Goal: Task Accomplishment & Management: Use online tool/utility

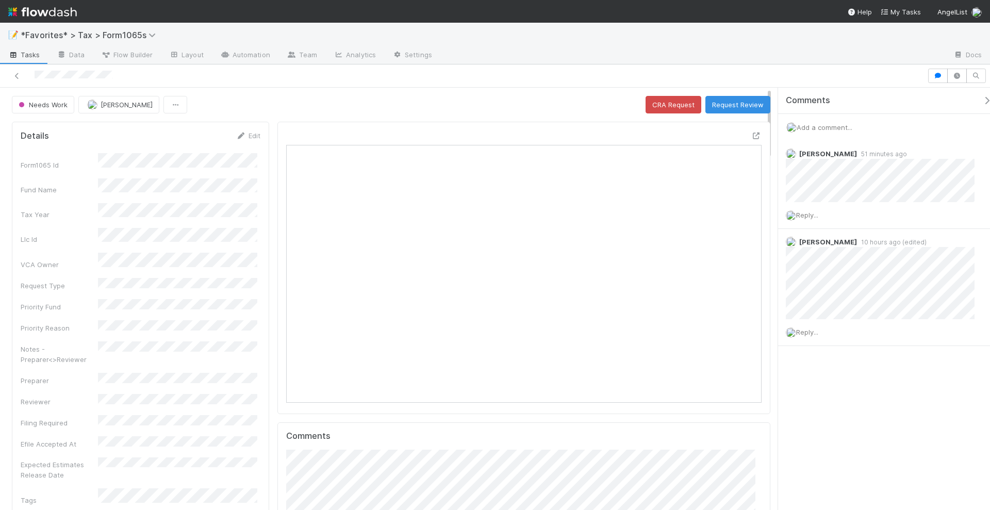
scroll to position [200, 459]
click at [751, 133] on icon at bounding box center [756, 136] width 10 height 7
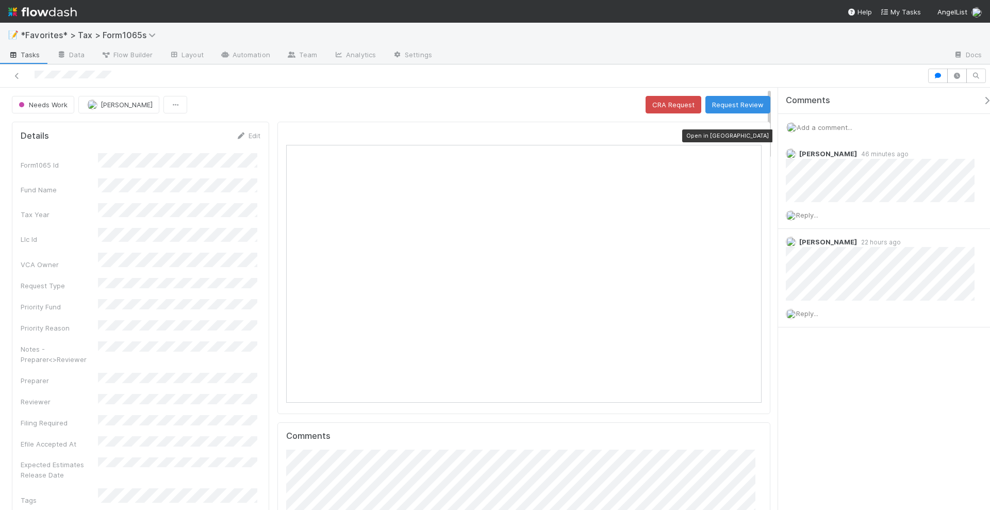
click at [751, 134] on icon at bounding box center [756, 136] width 10 height 7
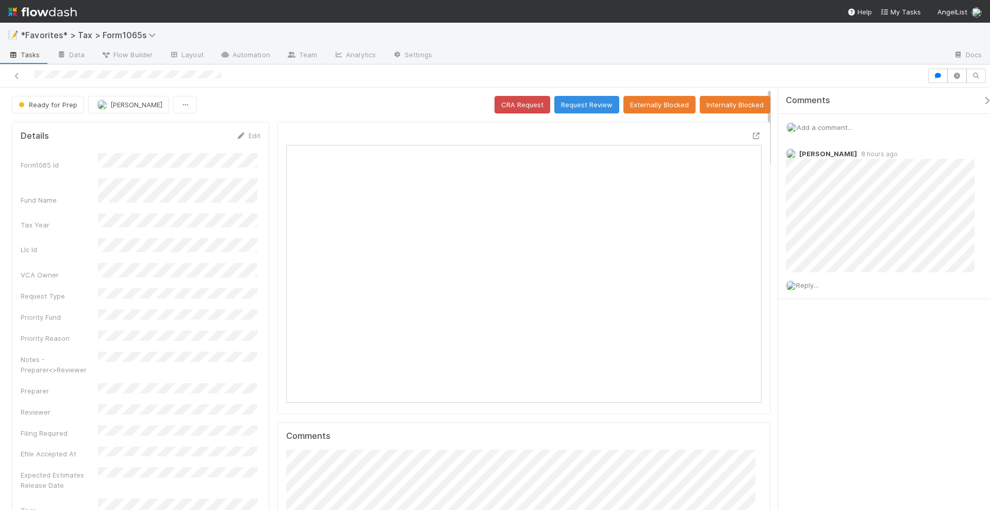
scroll to position [200, 227]
click at [16, 74] on icon at bounding box center [17, 76] width 10 height 7
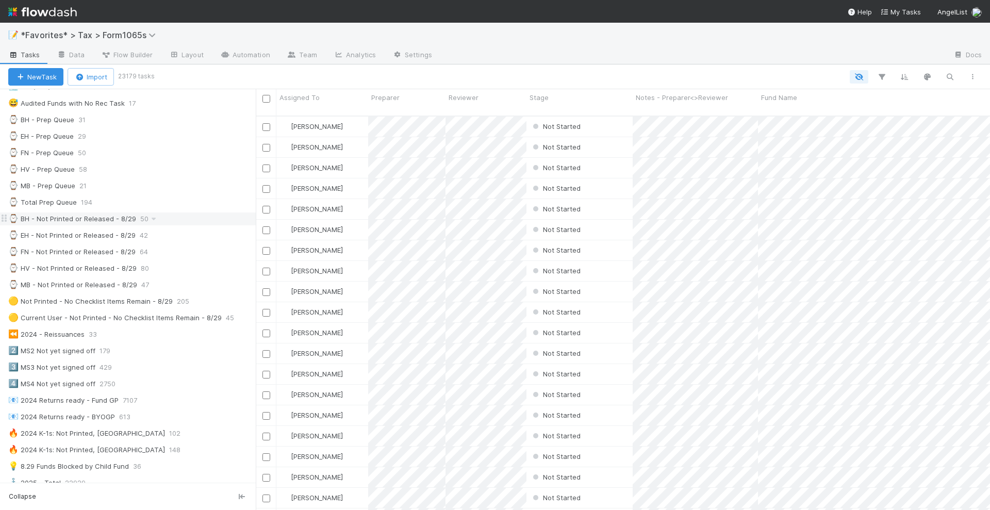
scroll to position [267, 0]
click at [206, 195] on div "⌚ Total Prep Queue 194" at bounding box center [131, 201] width 247 height 13
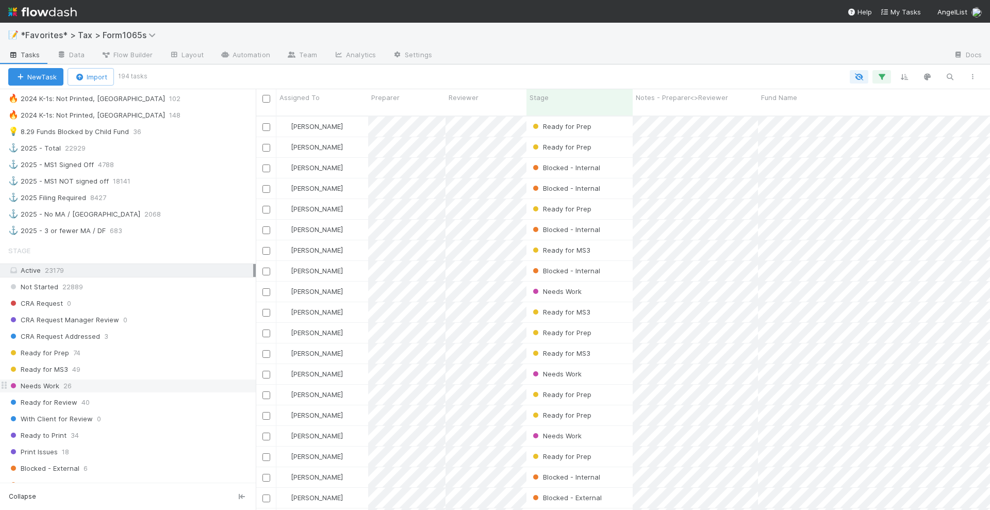
scroll to position [393, 724]
click at [143, 379] on div "Needs Work 26" at bounding box center [131, 385] width 247 height 13
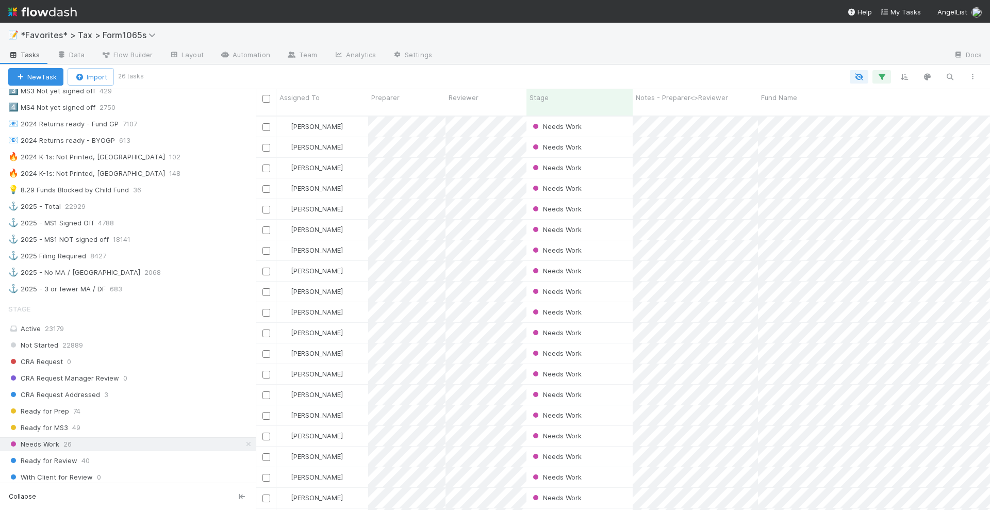
scroll to position [544, 0]
click at [118, 320] on div "Active 23179" at bounding box center [130, 326] width 245 height 13
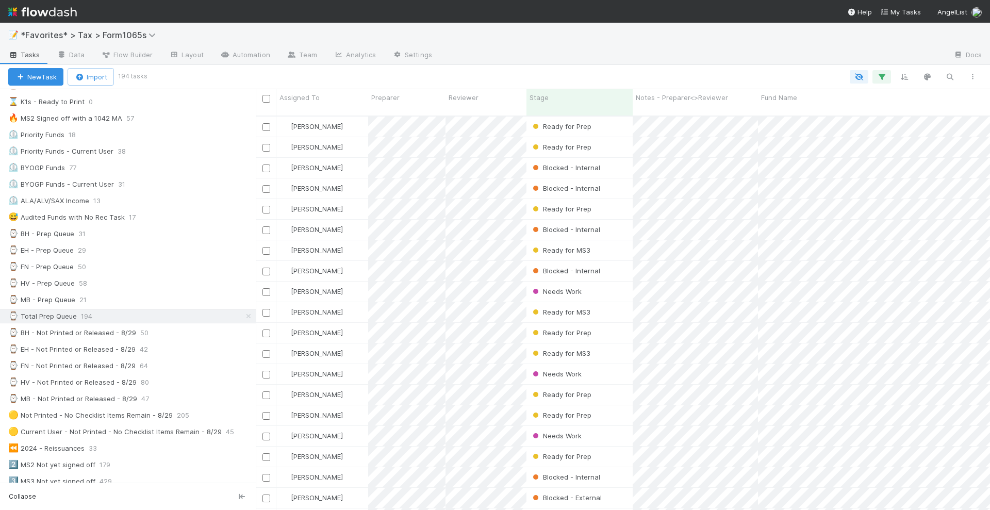
scroll to position [135, 0]
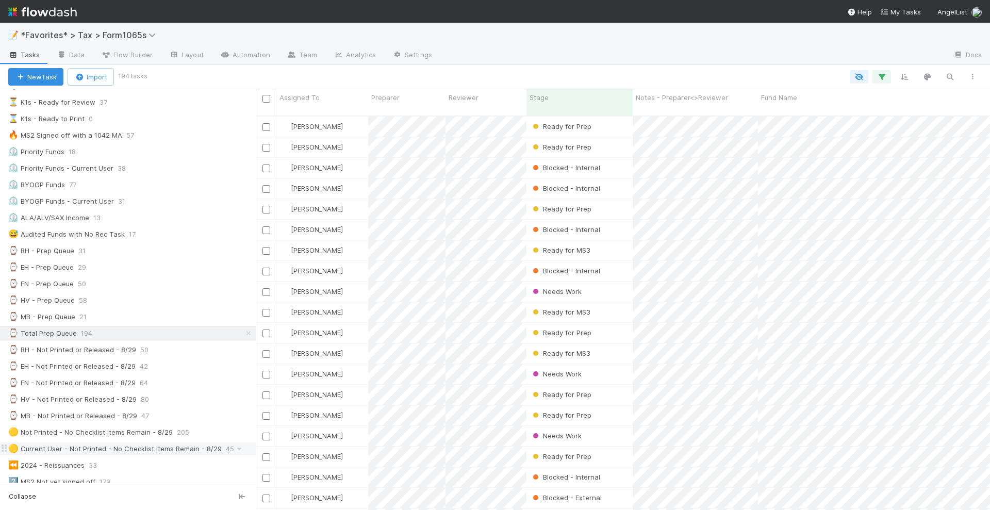
click at [142, 442] on div "🟡 Current User - Not Printed - No Checklist Items Remain - 8/29" at bounding box center [114, 448] width 213 height 13
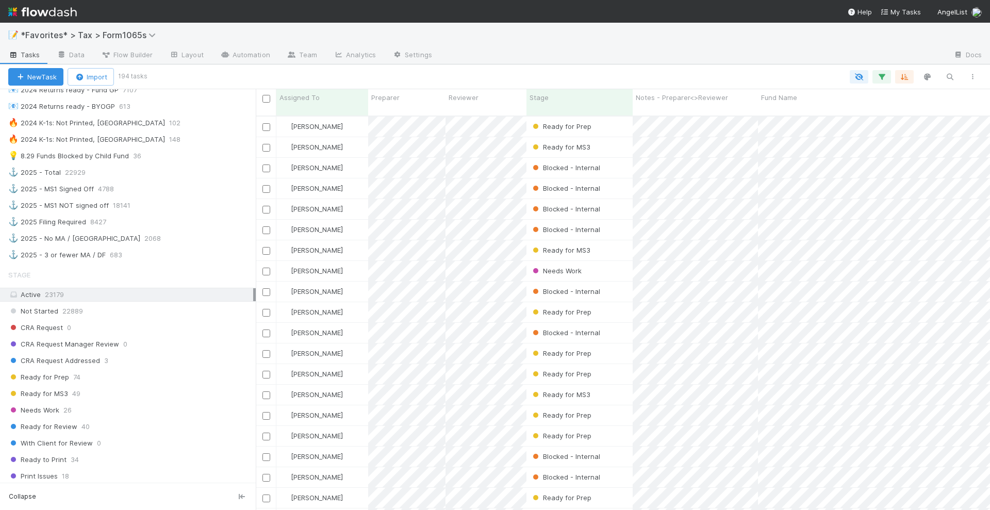
scroll to position [578, 0]
click at [156, 303] on div "Not Started 22889" at bounding box center [131, 309] width 247 height 13
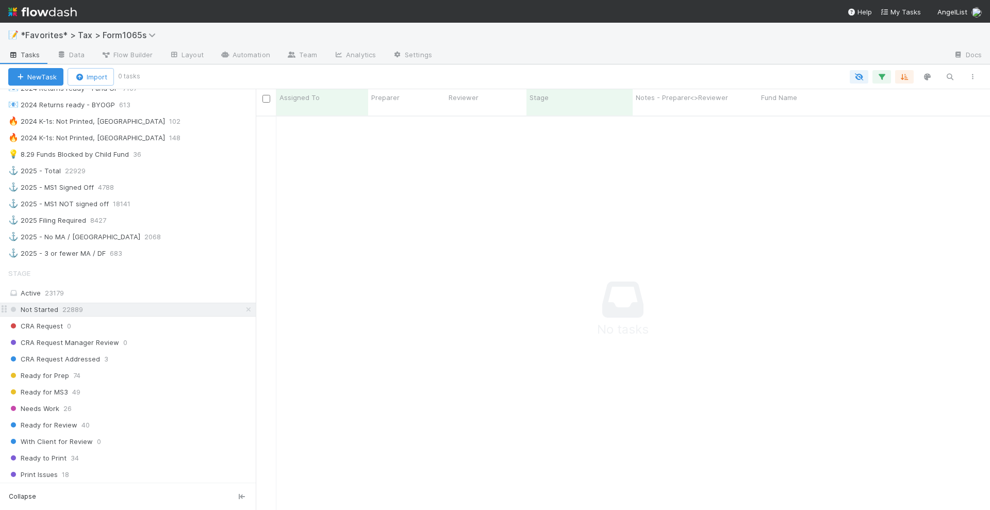
scroll to position [383, 715]
click at [132, 353] on div "CRA Request Addressed 3" at bounding box center [131, 359] width 247 height 13
click at [106, 369] on div "Ready for Prep 74" at bounding box center [131, 375] width 247 height 13
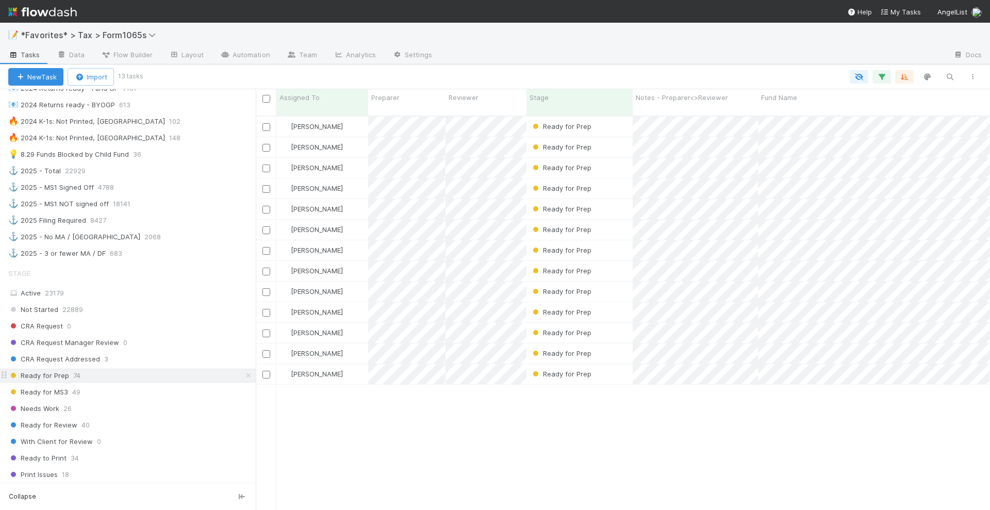
scroll to position [393, 724]
click at [118, 287] on div "Active 23179" at bounding box center [130, 293] width 245 height 13
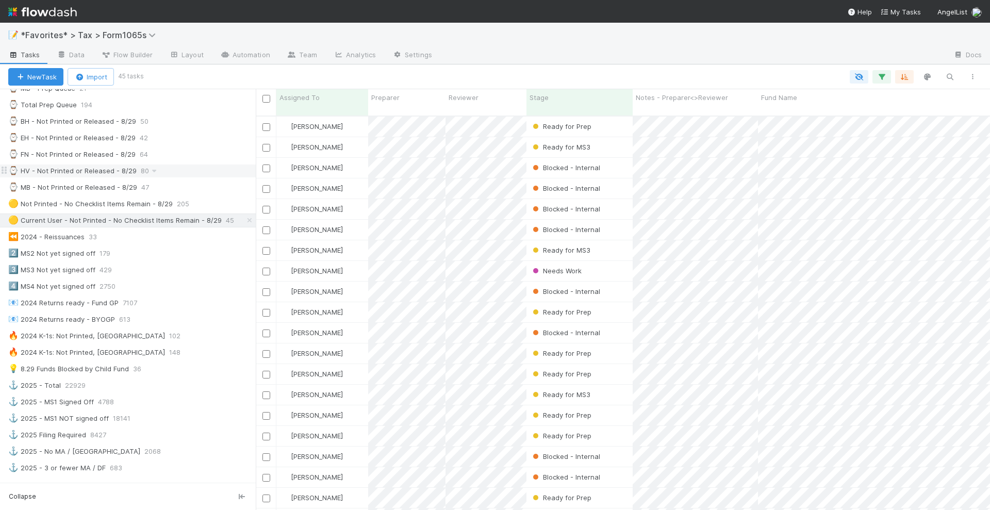
scroll to position [323, 0]
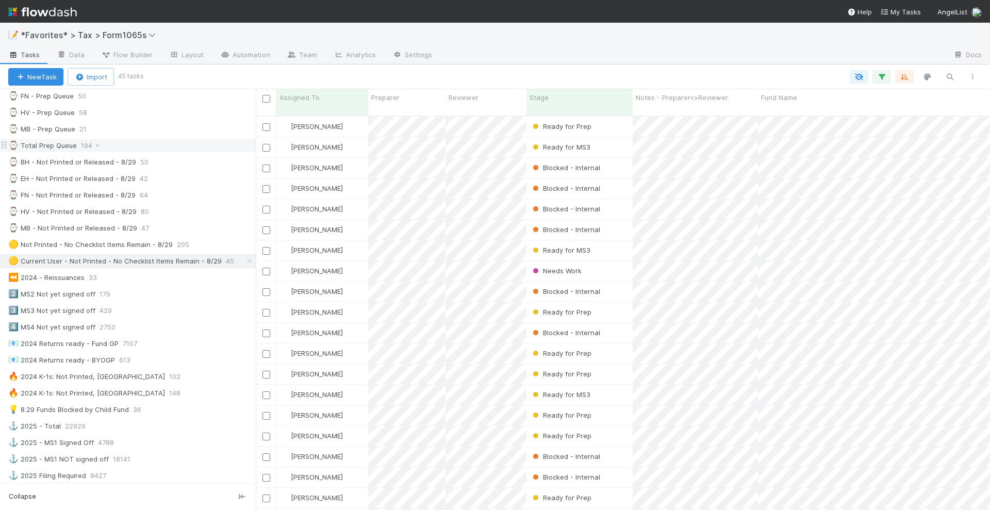
click at [168, 139] on div "⌚ Total Prep Queue 194" at bounding box center [131, 145] width 247 height 13
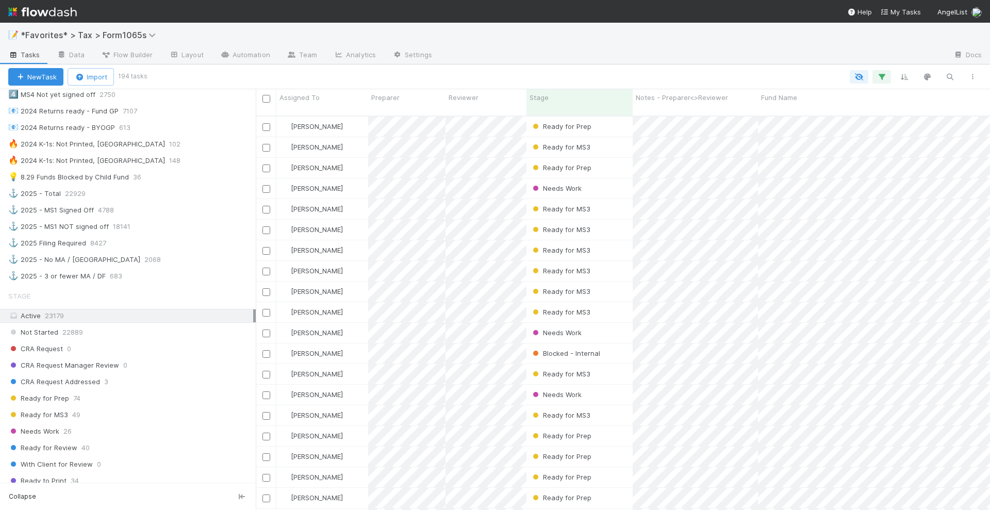
scroll to position [556, 0]
click at [153, 375] on div "CRA Request Addressed 3" at bounding box center [131, 381] width 247 height 13
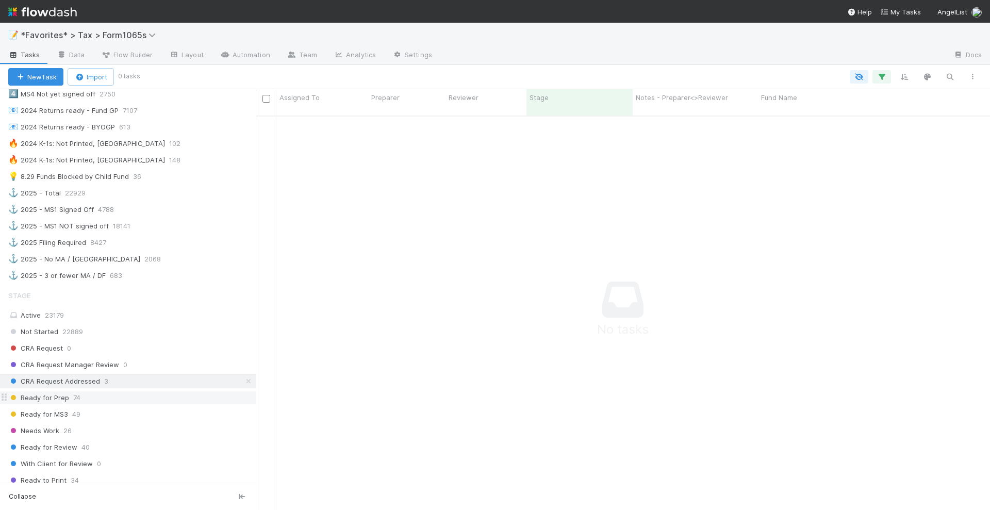
scroll to position [383, 715]
click at [141, 391] on div "Ready for Prep 74" at bounding box center [131, 397] width 247 height 13
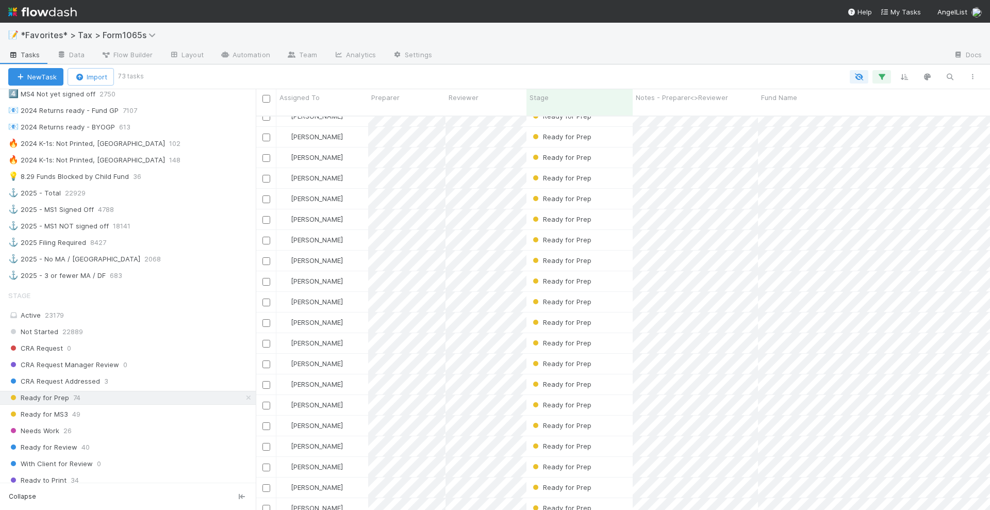
scroll to position [1113, 0]
click at [166, 424] on div "Needs Work 26" at bounding box center [131, 430] width 247 height 13
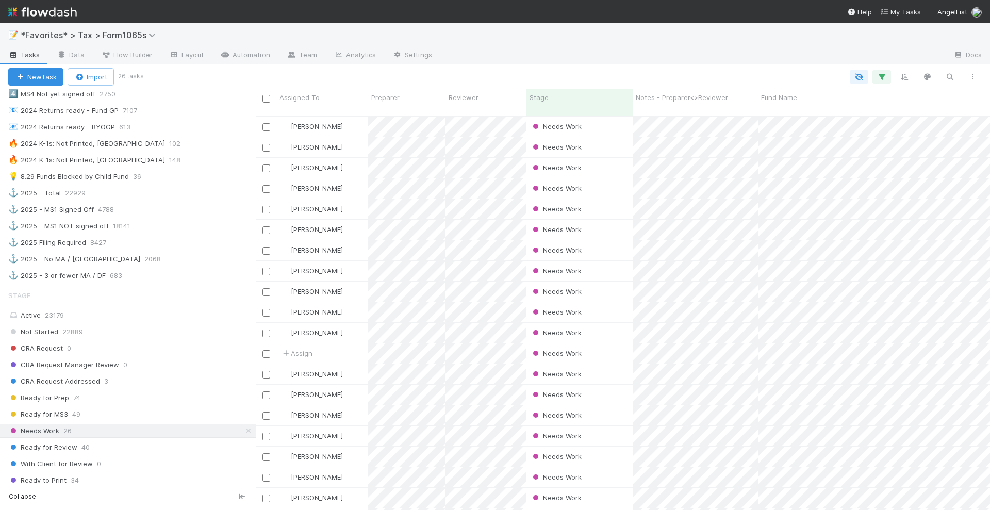
scroll to position [393, 724]
click at [784, 92] on span "Fund Name" at bounding box center [779, 97] width 36 height 10
click at [788, 113] on div "Sort A → Z" at bounding box center [821, 116] width 118 height 15
click at [616, 117] on div "Needs Work" at bounding box center [579, 127] width 106 height 20
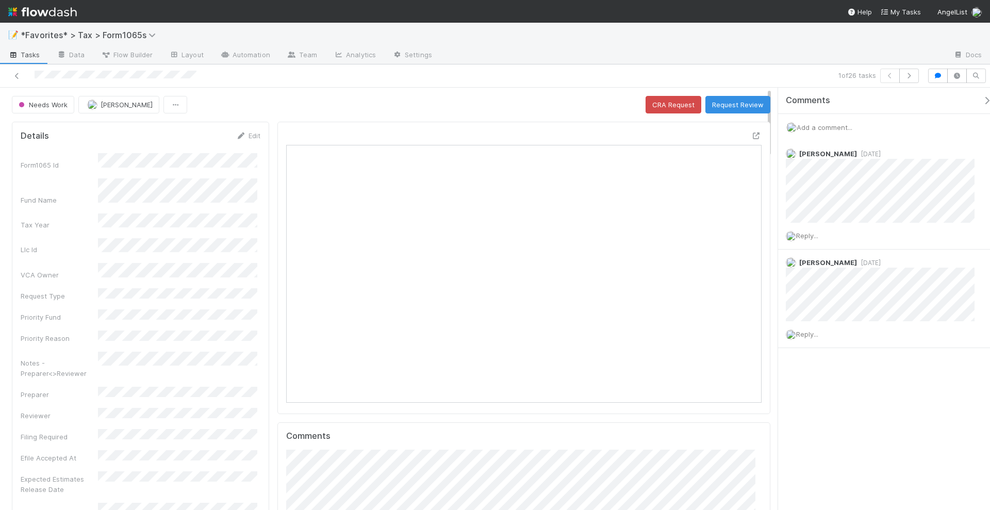
scroll to position [200, 459]
click at [910, 79] on button "button" at bounding box center [909, 76] width 20 height 14
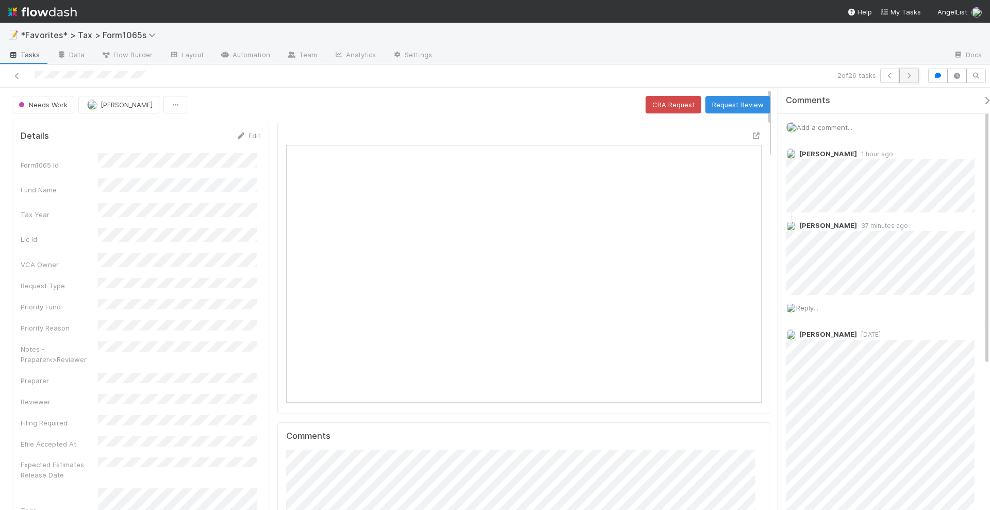
click at [910, 73] on icon "button" at bounding box center [909, 76] width 10 height 6
click at [908, 73] on icon "button" at bounding box center [909, 76] width 10 height 6
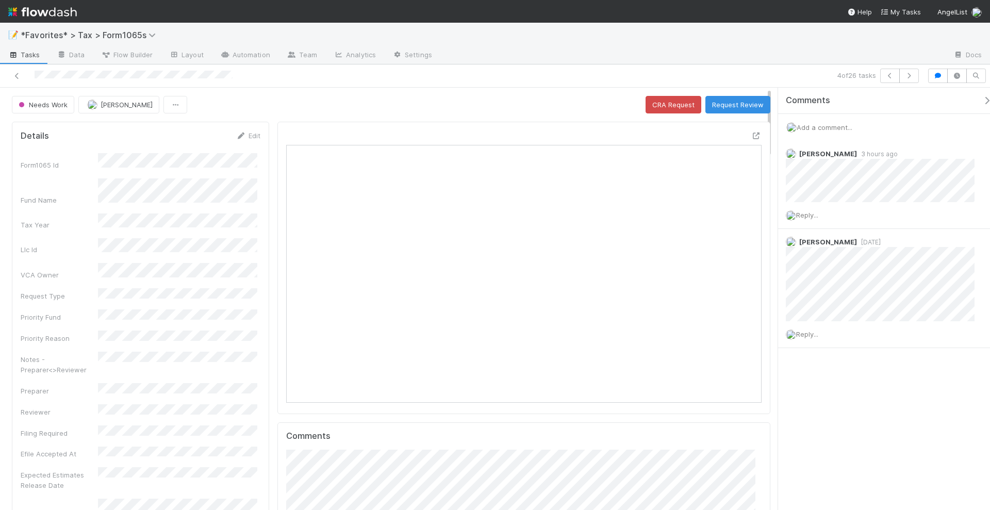
scroll to position [200, 459]
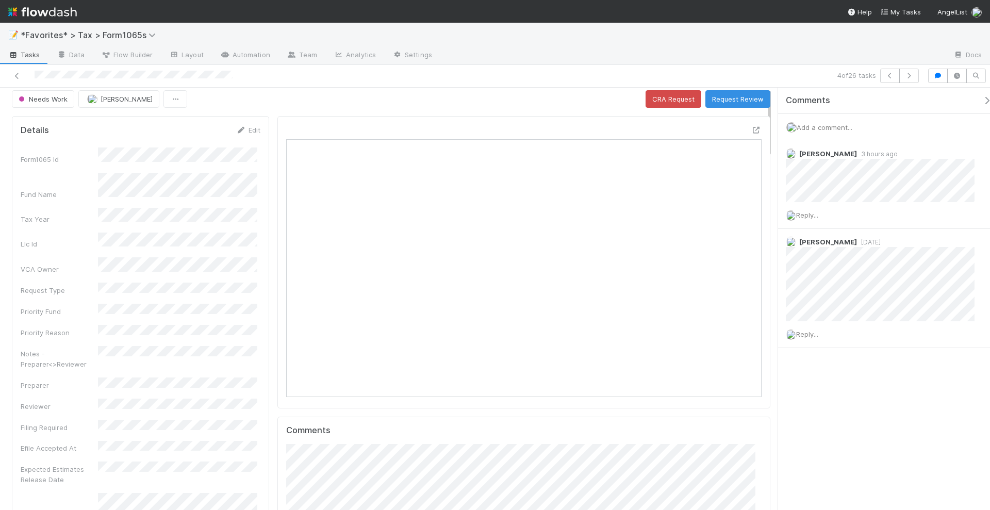
scroll to position [0, 0]
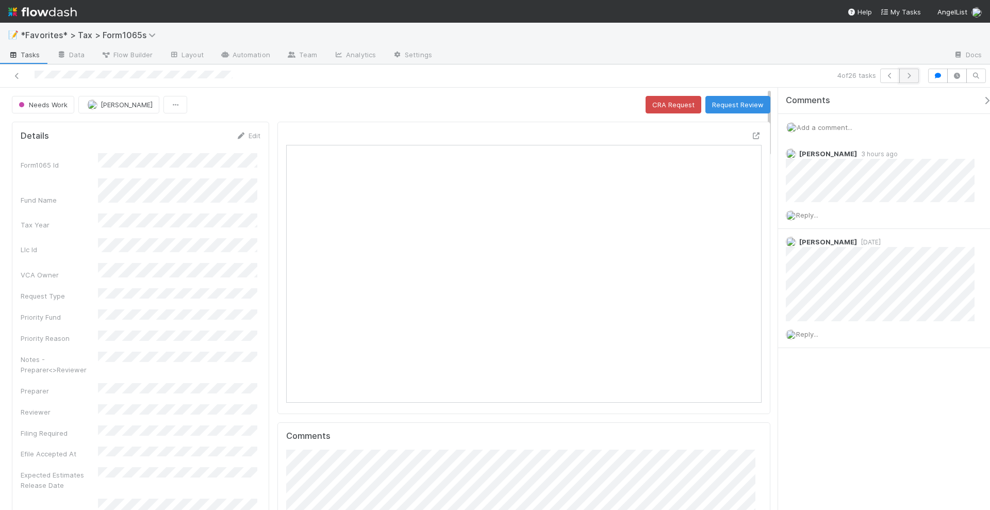
click at [912, 75] on icon "button" at bounding box center [909, 76] width 10 height 6
click at [817, 252] on span "Reply..." at bounding box center [807, 256] width 22 height 8
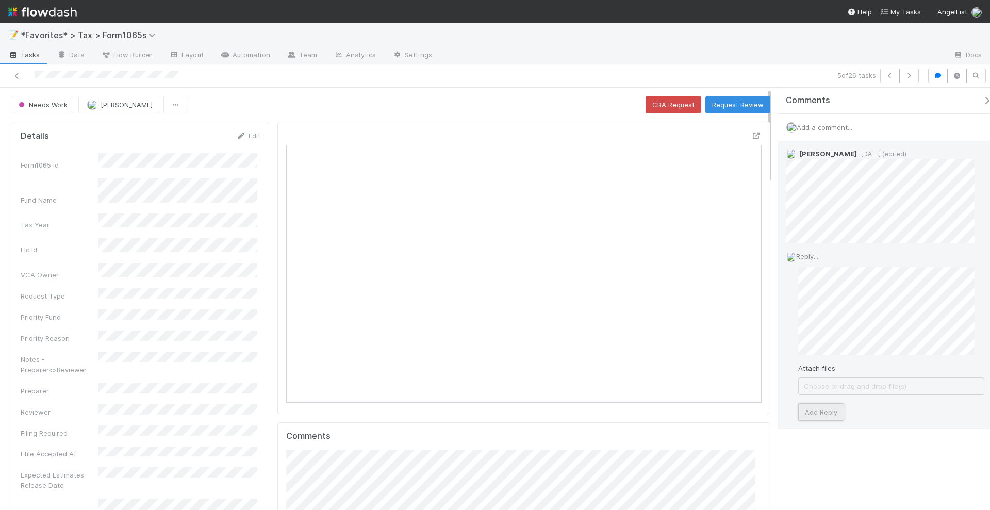
click at [816, 410] on button "Add Reply" at bounding box center [821, 412] width 46 height 18
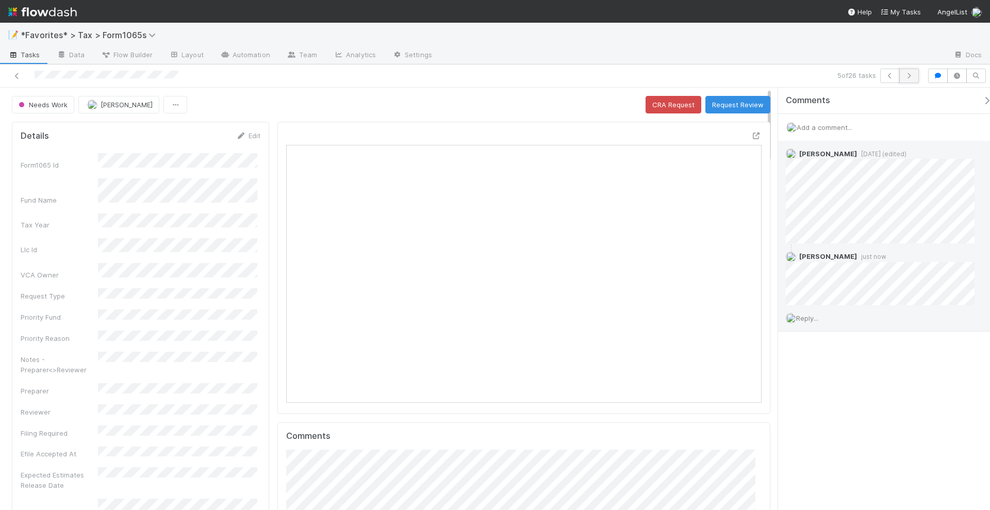
click at [913, 74] on icon "button" at bounding box center [909, 76] width 10 height 6
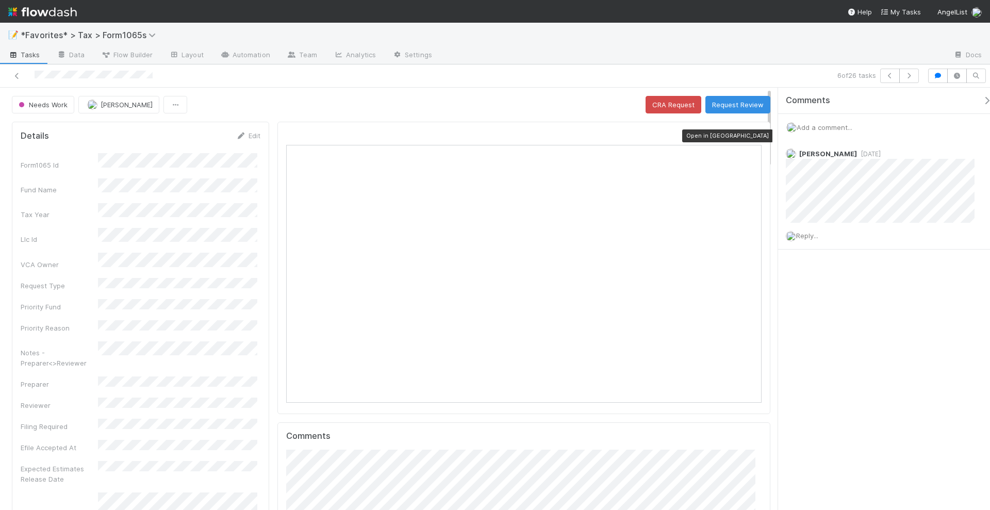
click at [751, 133] on icon at bounding box center [756, 136] width 10 height 7
click at [914, 78] on icon "button" at bounding box center [909, 76] width 10 height 6
click at [751, 133] on icon at bounding box center [756, 136] width 10 height 7
click at [917, 79] on button "button" at bounding box center [909, 76] width 20 height 14
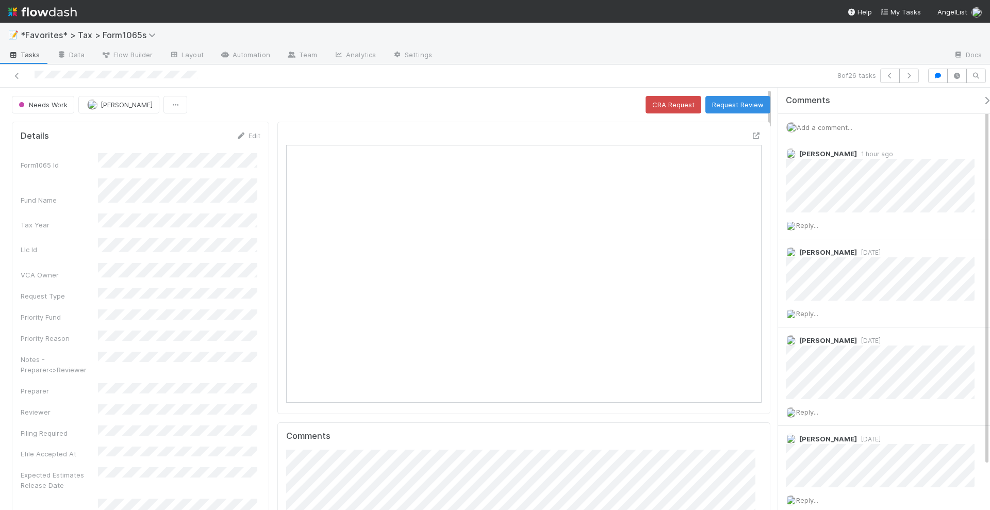
scroll to position [200, 459]
click at [909, 73] on icon "button" at bounding box center [909, 76] width 10 height 6
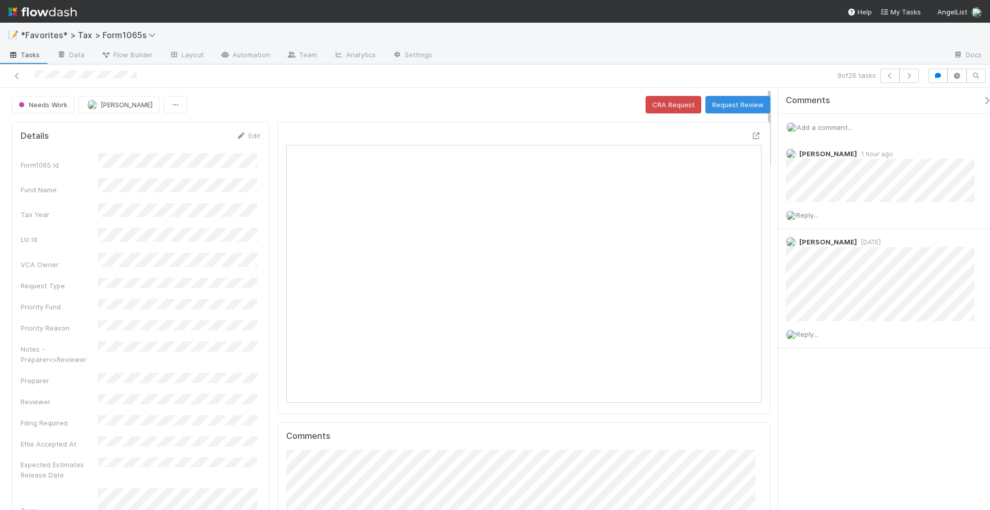
scroll to position [200, 227]
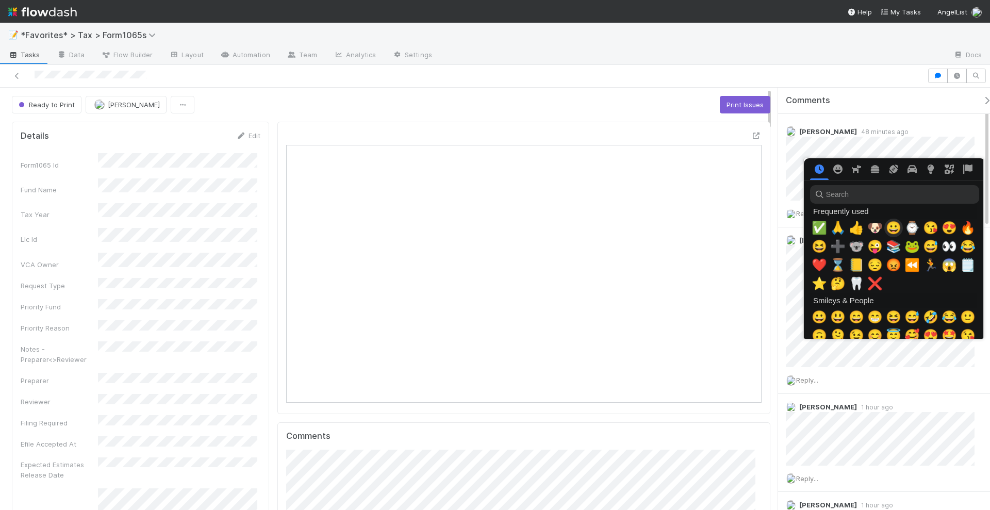
scroll to position [0, 5]
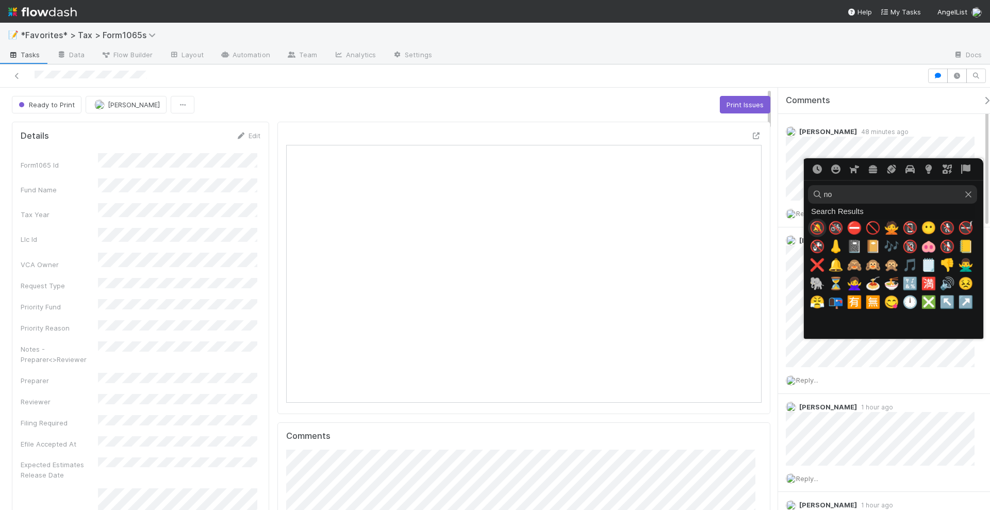
type input "n"
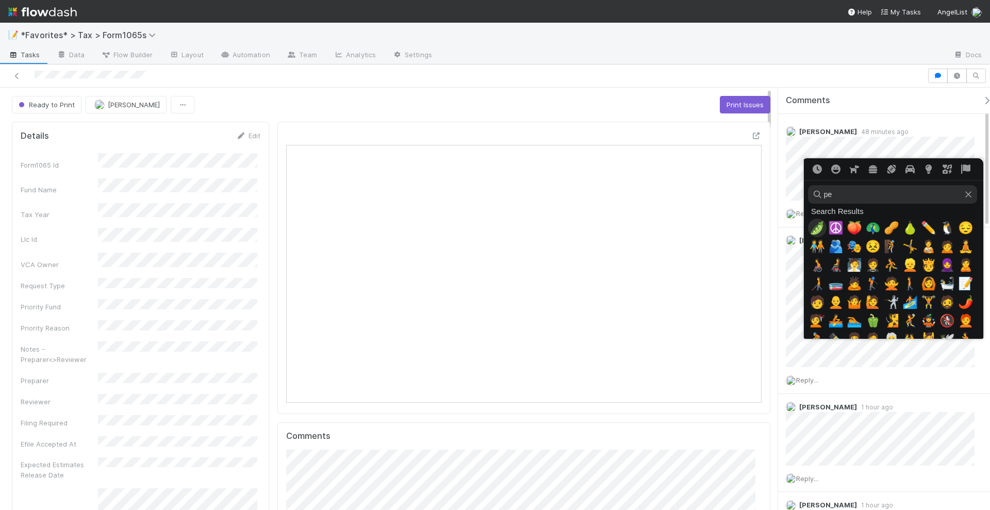
type input "pen"
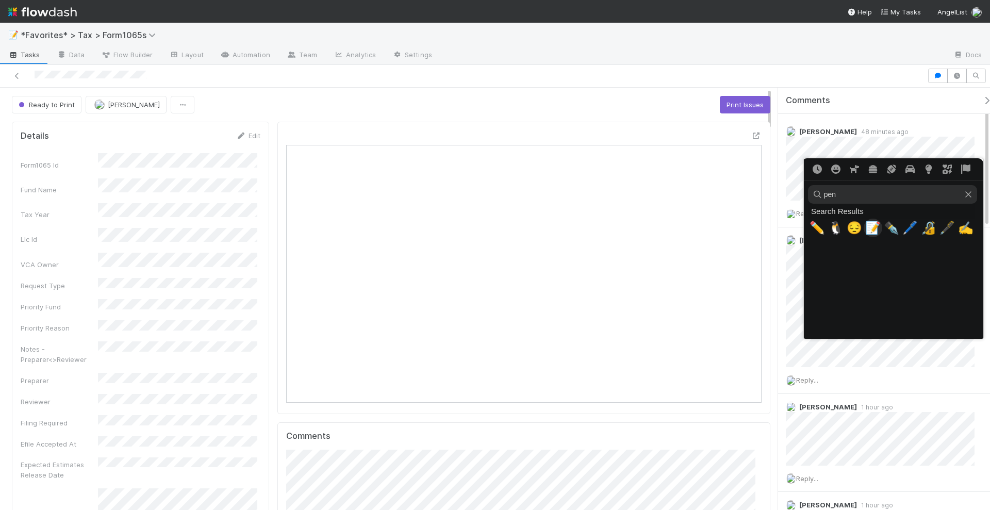
click at [871, 229] on span "📝" at bounding box center [872, 228] width 15 height 14
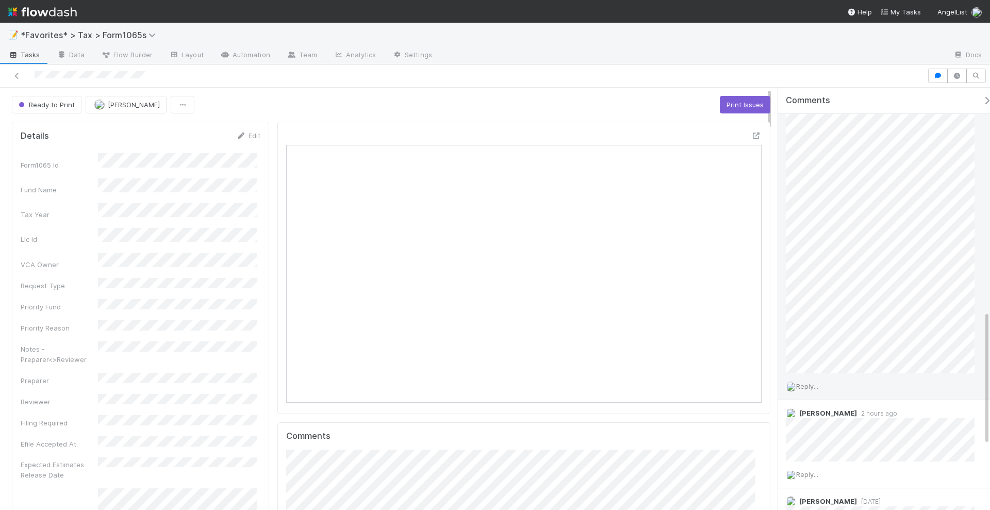
scroll to position [705, 0]
click at [811, 400] on span "Reply..." at bounding box center [807, 404] width 22 height 8
click at [830, 461] on button "Add Reply" at bounding box center [821, 470] width 46 height 18
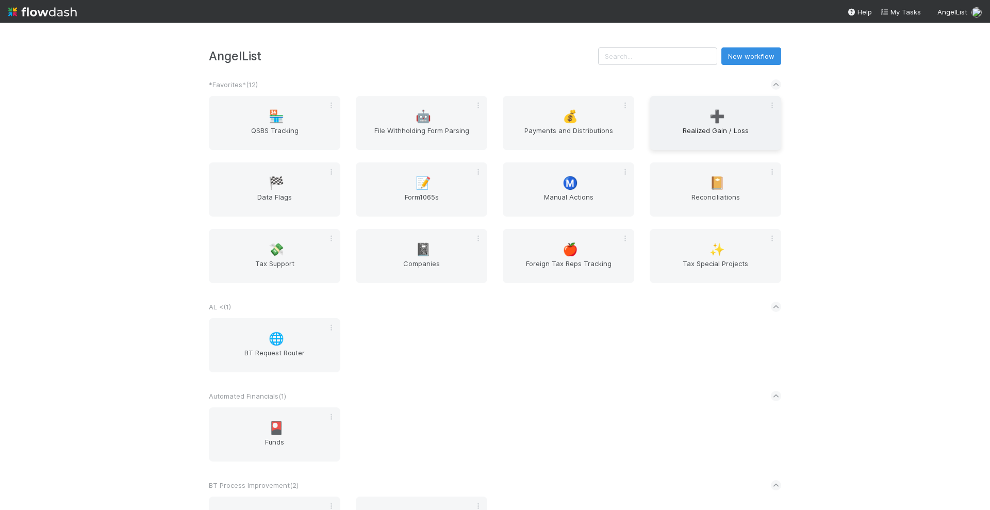
click at [718, 121] on span "➕" at bounding box center [716, 116] width 15 height 13
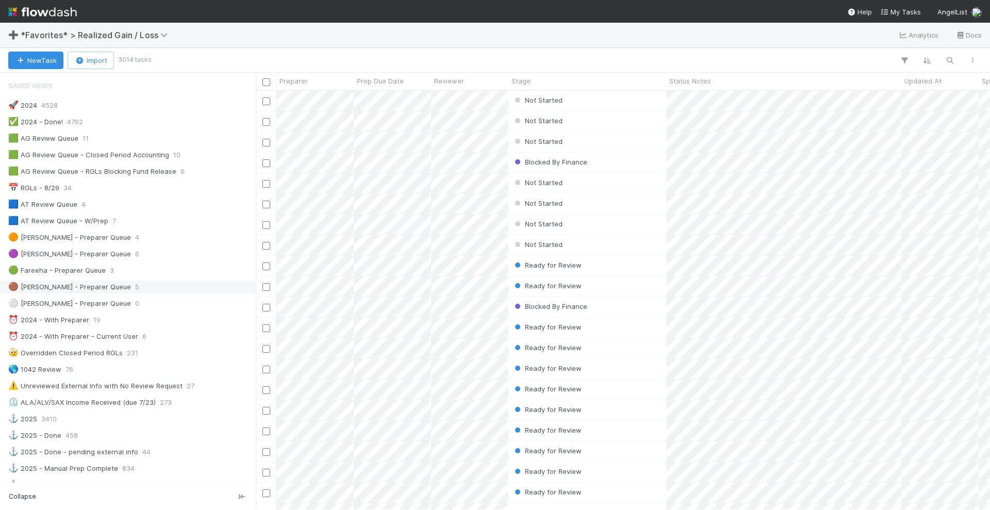
scroll to position [4, 0]
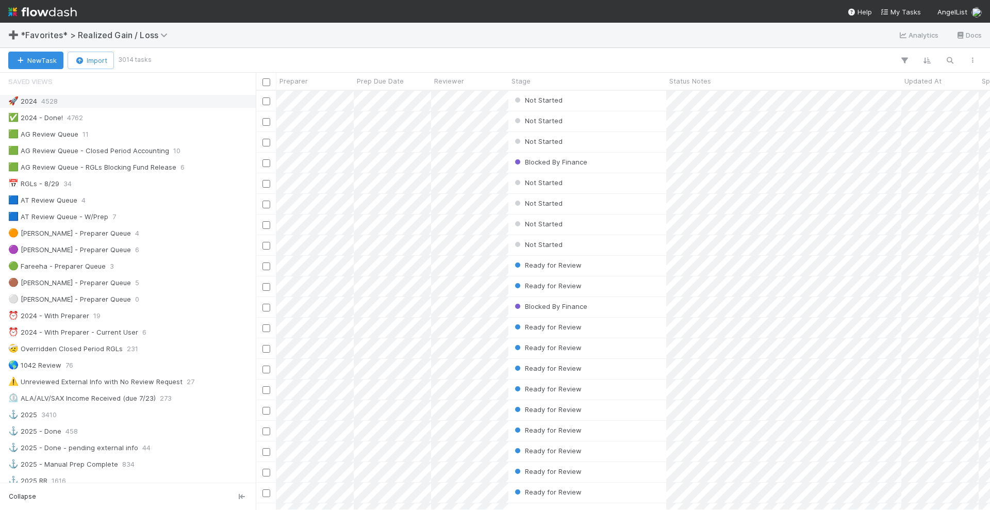
click at [169, 104] on div "🚀 2024 4528" at bounding box center [130, 101] width 245 height 13
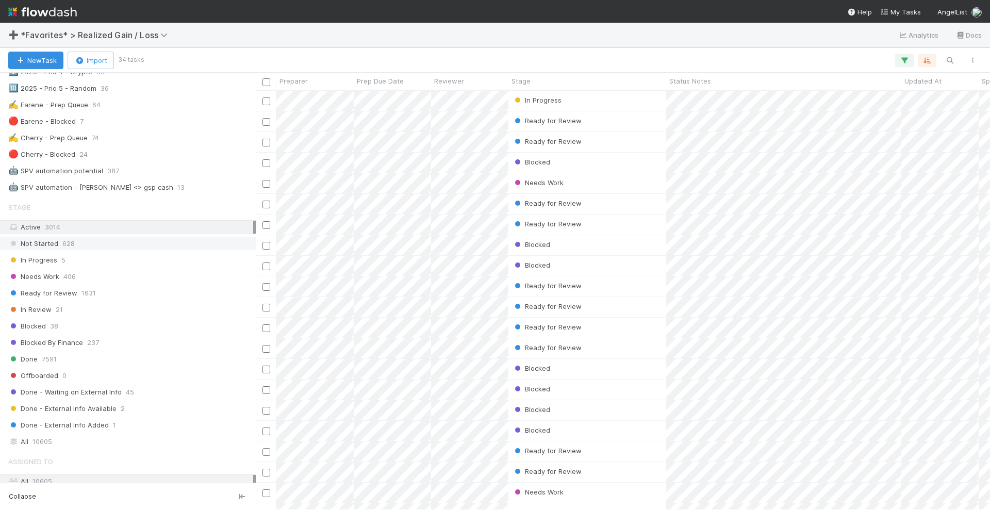
scroll to position [409, 724]
click at [130, 270] on div "Needs Work 406" at bounding box center [130, 276] width 245 height 13
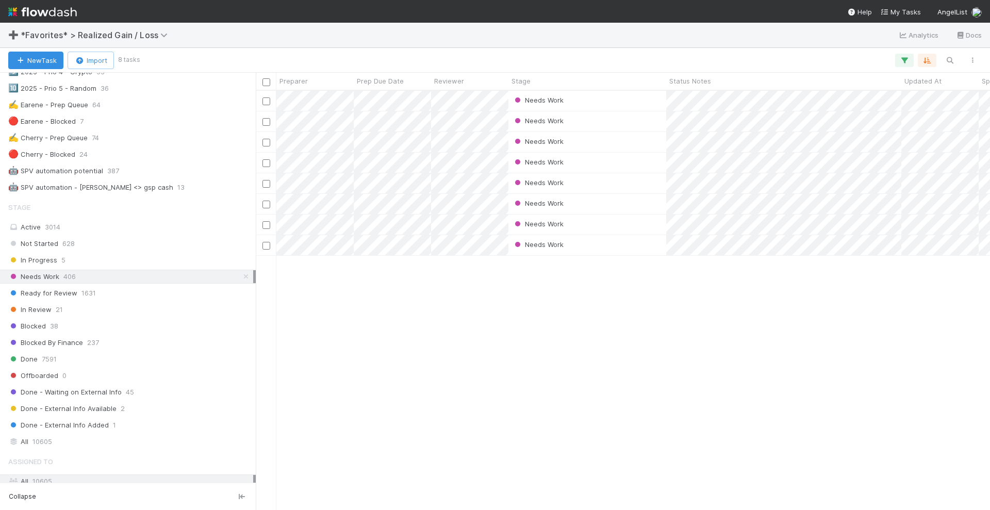
scroll to position [409, 724]
click at [638, 167] on div "Needs Work" at bounding box center [587, 163] width 158 height 20
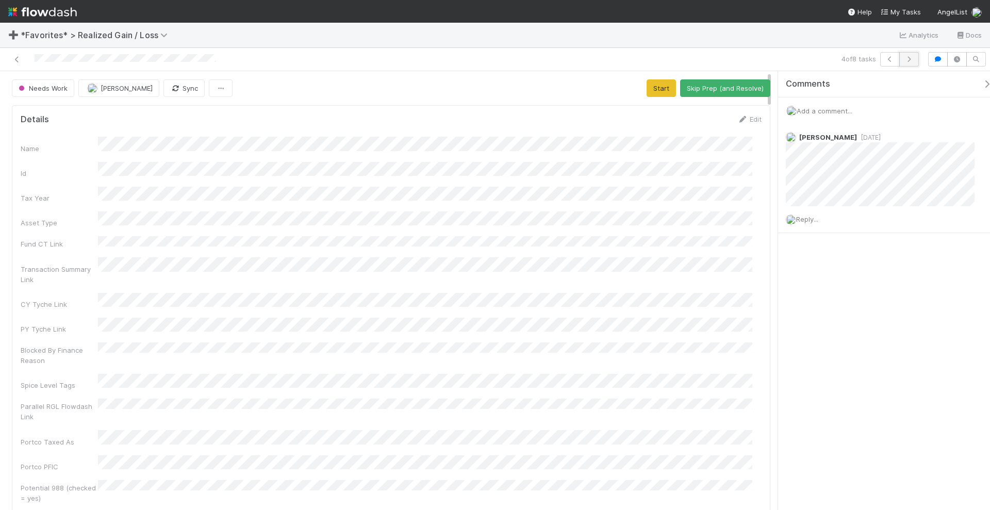
click at [915, 62] on button "button" at bounding box center [909, 59] width 20 height 14
click at [14, 57] on icon at bounding box center [17, 59] width 10 height 7
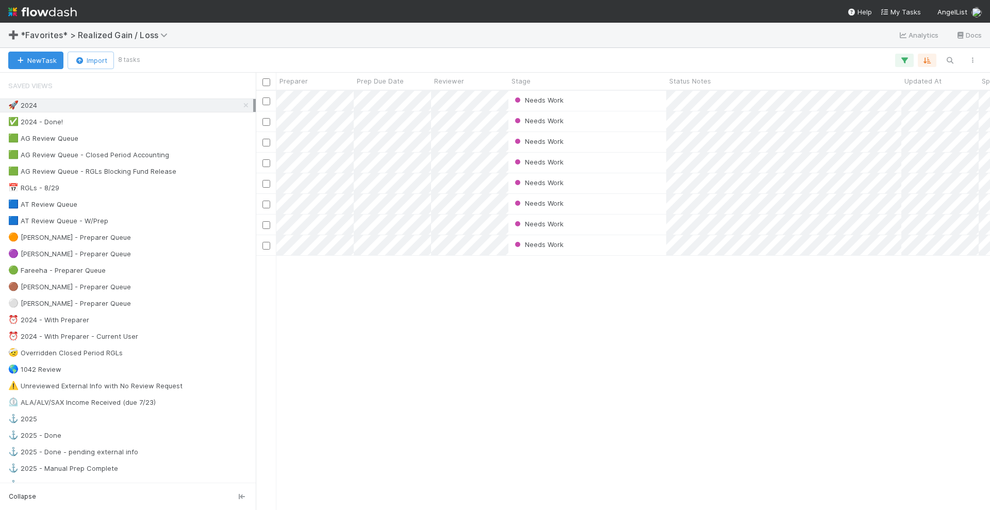
scroll to position [409, 724]
drag, startPoint x: 316, startPoint y: 466, endPoint x: 896, endPoint y: 422, distance: 581.7
click at [896, 422] on div "Needs Work Blake Hall 0 1 0 0 0 0 0 0 1 Needs Work Fareeha Naim 0 1 0 0 0 0 1 0…" at bounding box center [623, 300] width 734 height 419
drag, startPoint x: 665, startPoint y: 80, endPoint x: 586, endPoint y: 87, distance: 79.2
click at [586, 87] on div "Stage" at bounding box center [547, 81] width 79 height 17
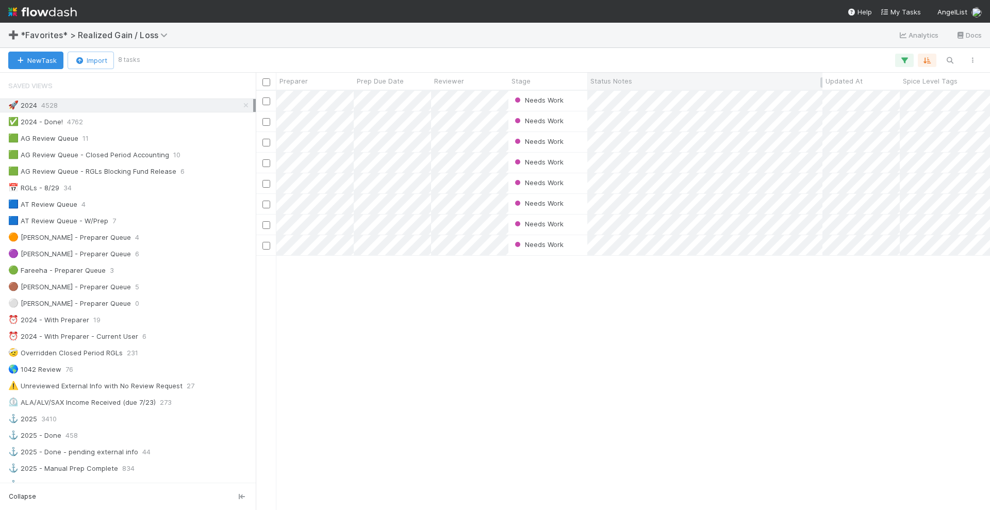
drag, startPoint x: 822, startPoint y: 78, endPoint x: 663, endPoint y: 73, distance: 159.9
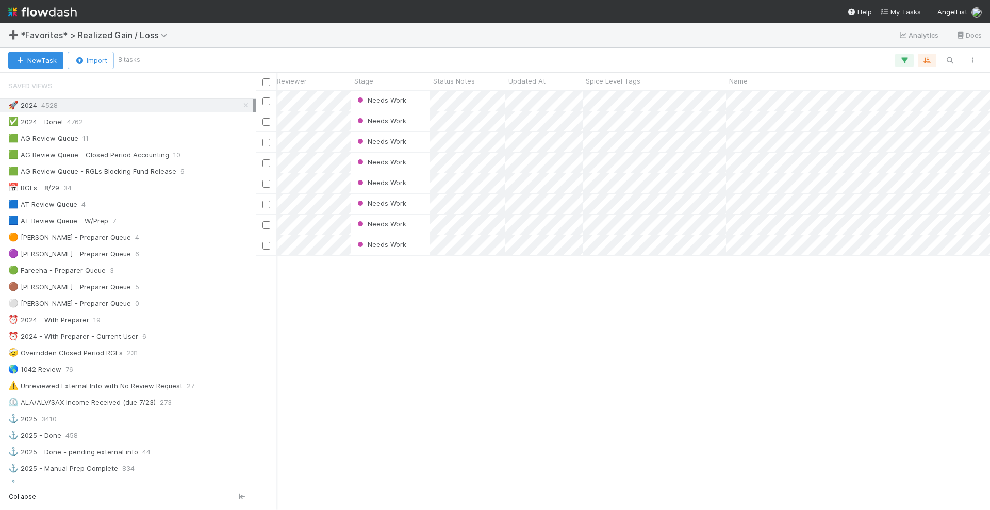
scroll to position [0, 263]
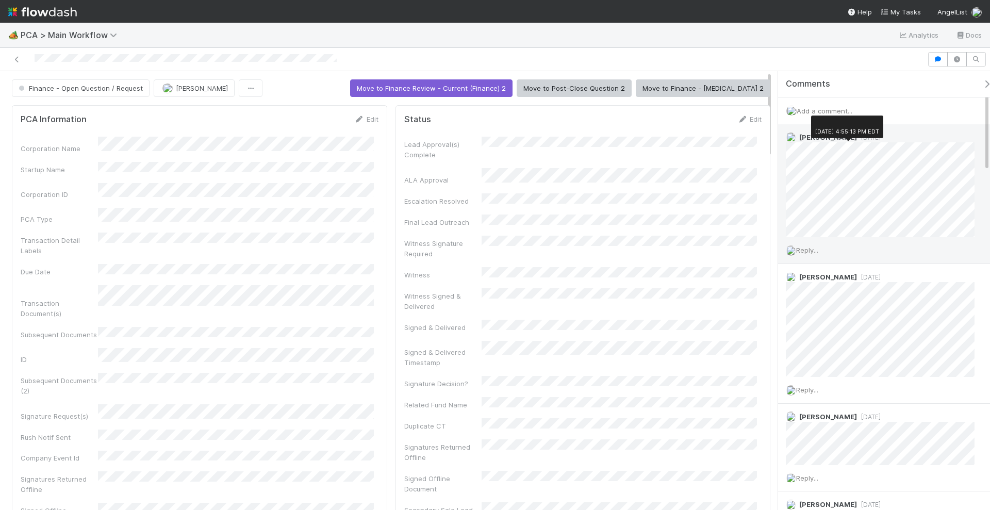
click at [857, 135] on span "[DATE]" at bounding box center [869, 138] width 24 height 8
click at [812, 250] on span "Reply..." at bounding box center [807, 250] width 22 height 8
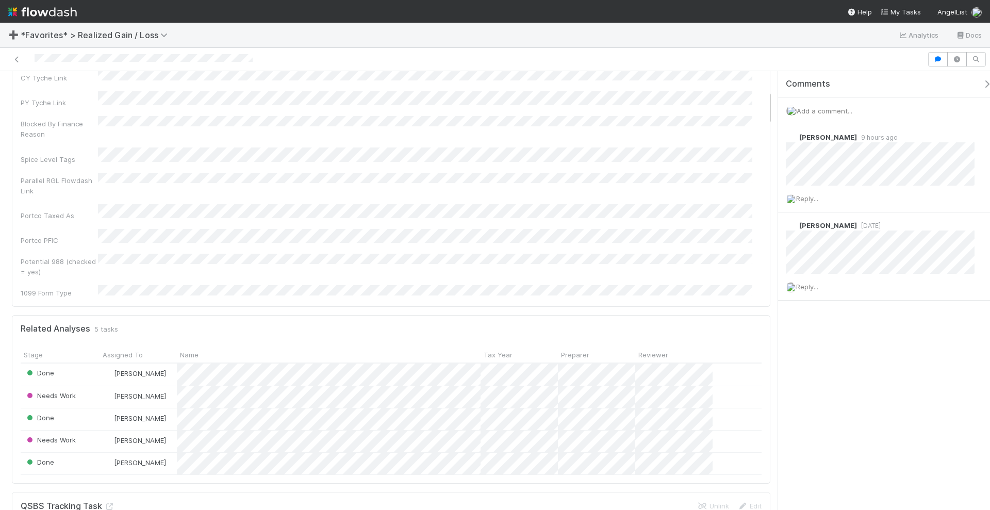
scroll to position [237, 0]
